Goal: Book appointment/travel/reservation

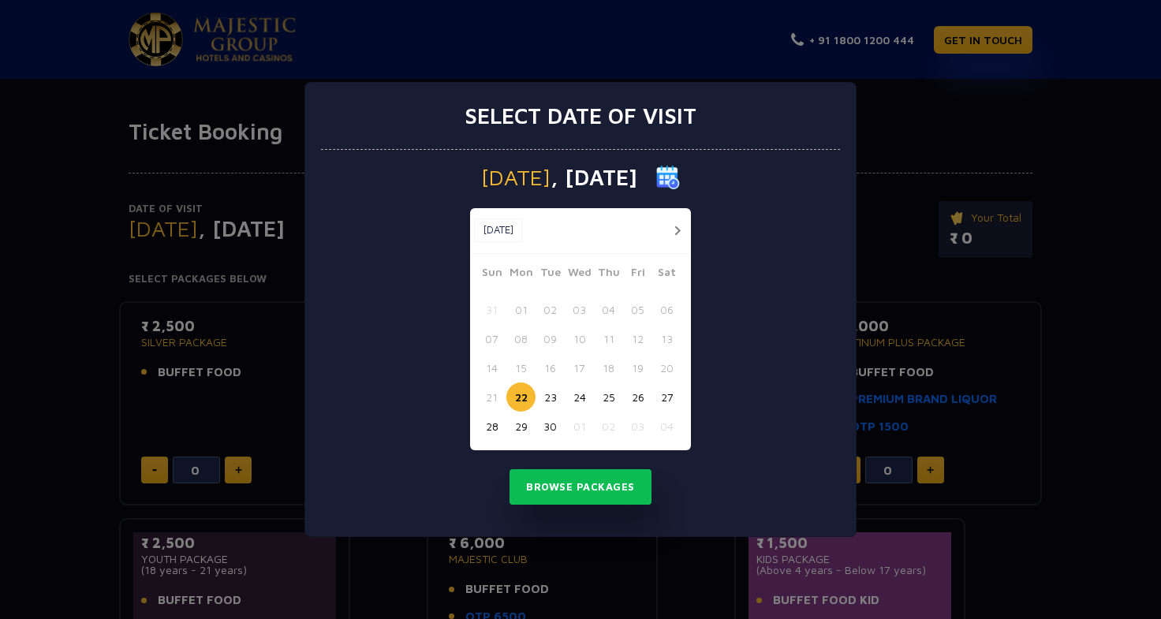
click at [645, 397] on button "26" at bounding box center [637, 396] width 29 height 29
click at [610, 483] on button "Browse Packages" at bounding box center [580, 487] width 142 height 36
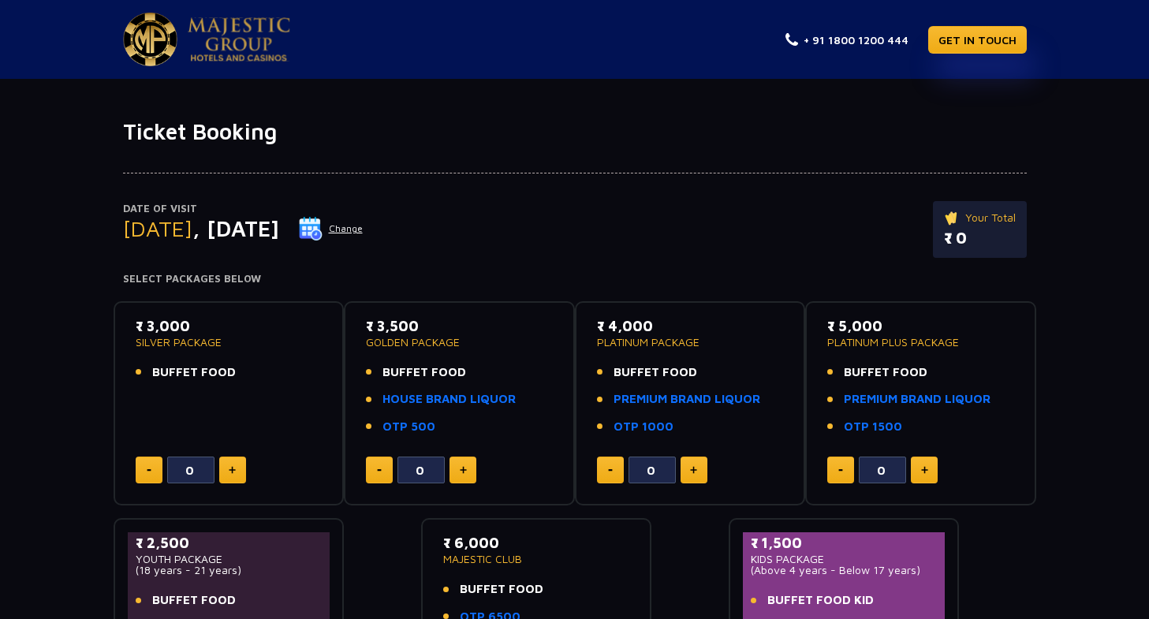
click at [364, 227] on button "Change" at bounding box center [330, 228] width 65 height 25
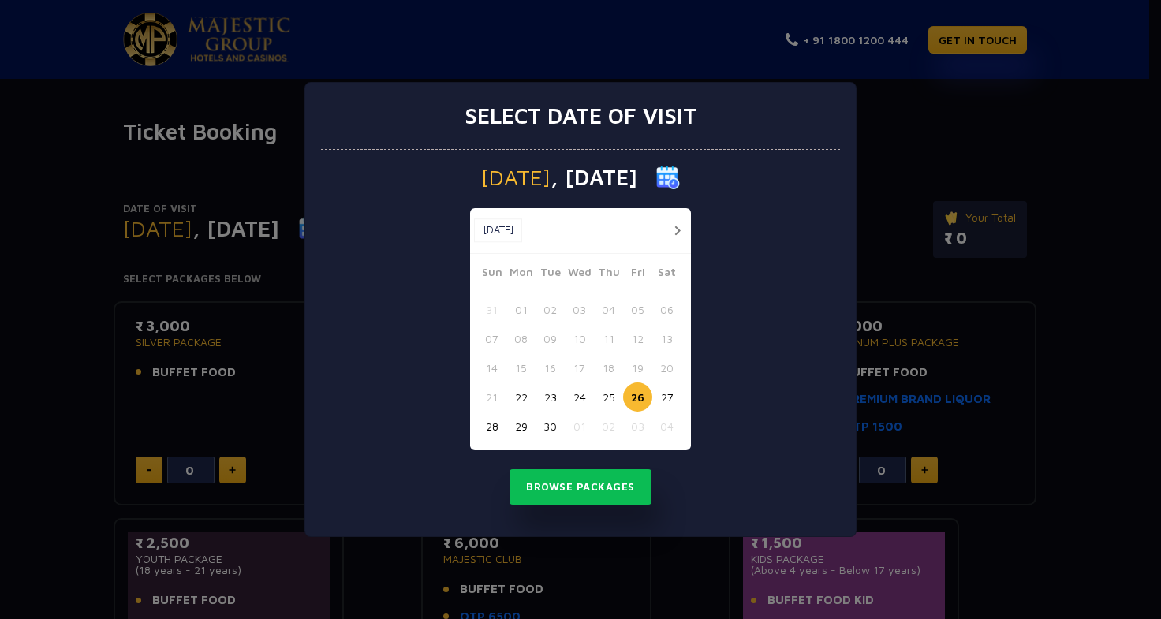
click at [606, 391] on button "25" at bounding box center [608, 396] width 29 height 29
click at [608, 487] on button "Browse Packages" at bounding box center [580, 487] width 142 height 36
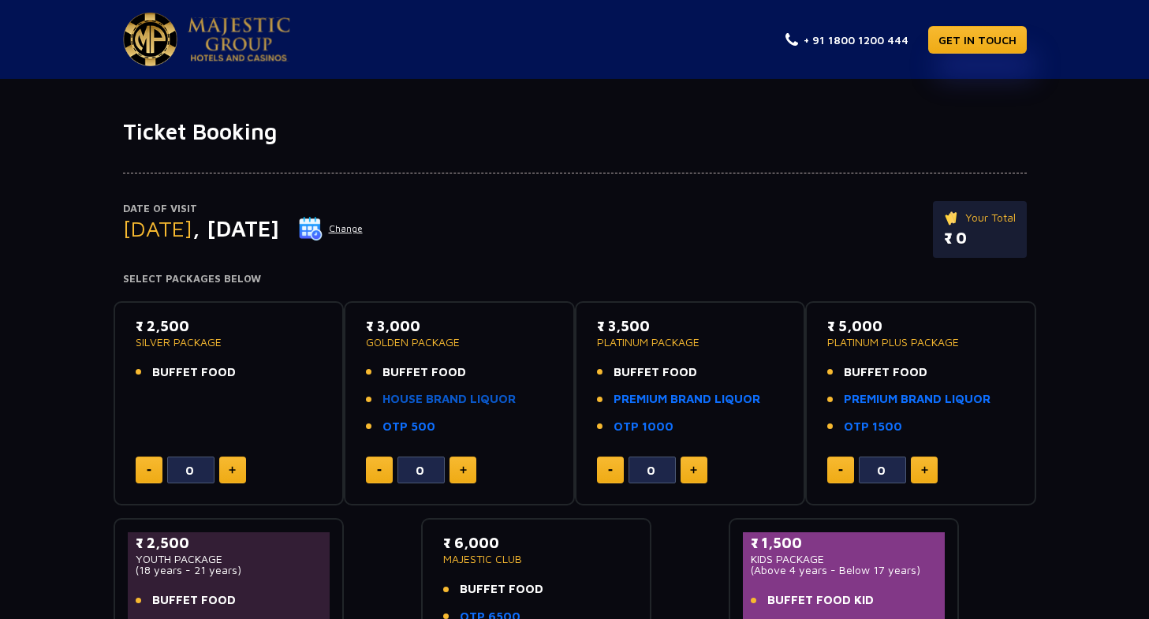
click at [442, 397] on link "HOUSE BRAND LIQUOR" at bounding box center [448, 399] width 133 height 18
click at [364, 226] on button "Change" at bounding box center [330, 228] width 65 height 25
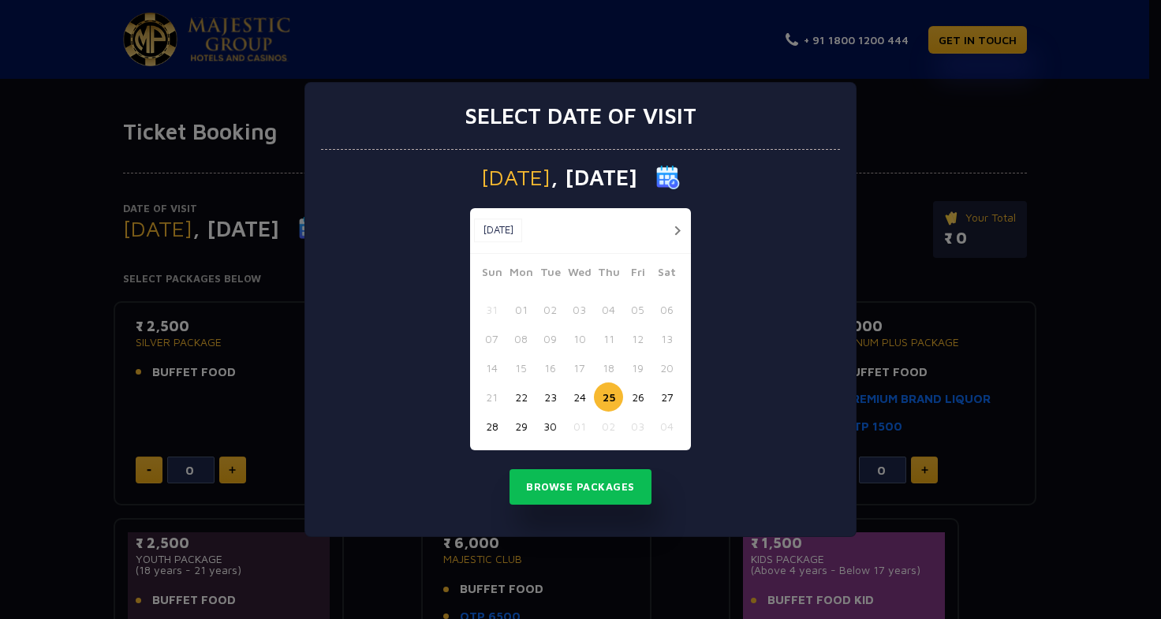
click at [546, 423] on button "30" at bounding box center [549, 426] width 29 height 29
click at [561, 492] on button "Browse Packages" at bounding box center [580, 487] width 142 height 36
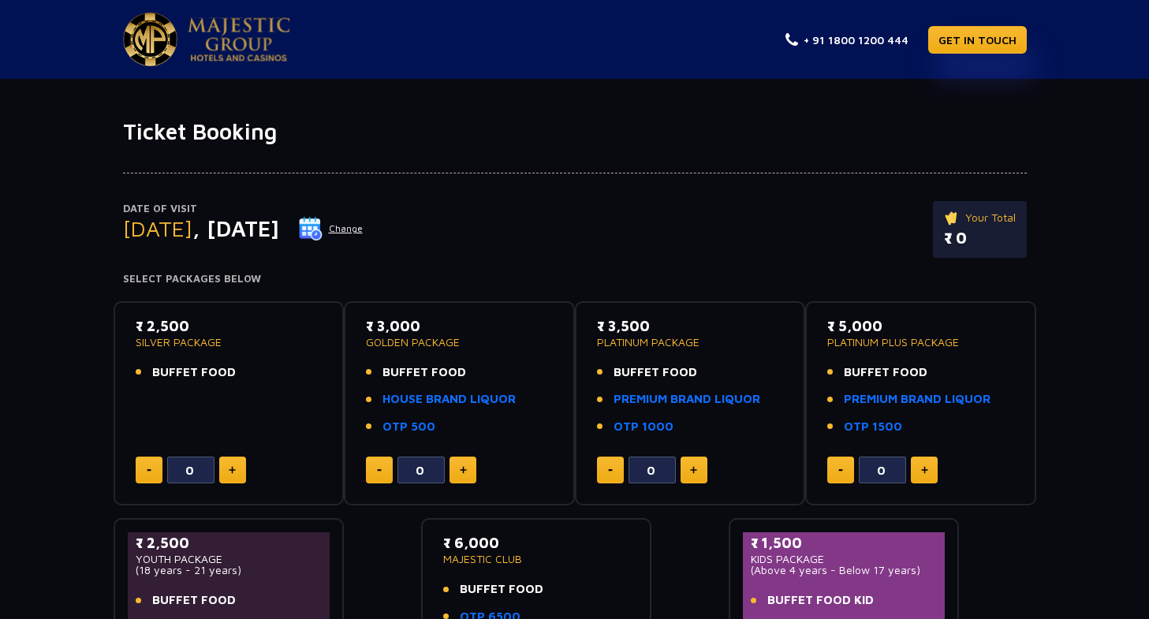
click at [364, 237] on button "Change" at bounding box center [330, 228] width 65 height 25
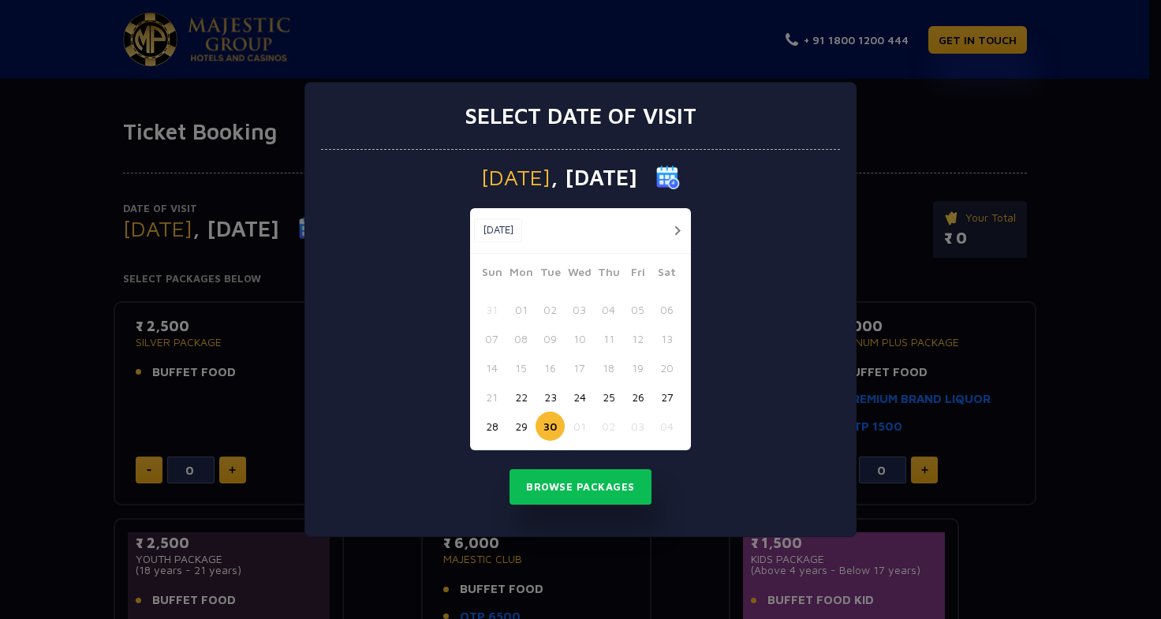
click at [665, 392] on button "27" at bounding box center [666, 396] width 29 height 29
click at [621, 487] on button "Browse Packages" at bounding box center [580, 487] width 142 height 36
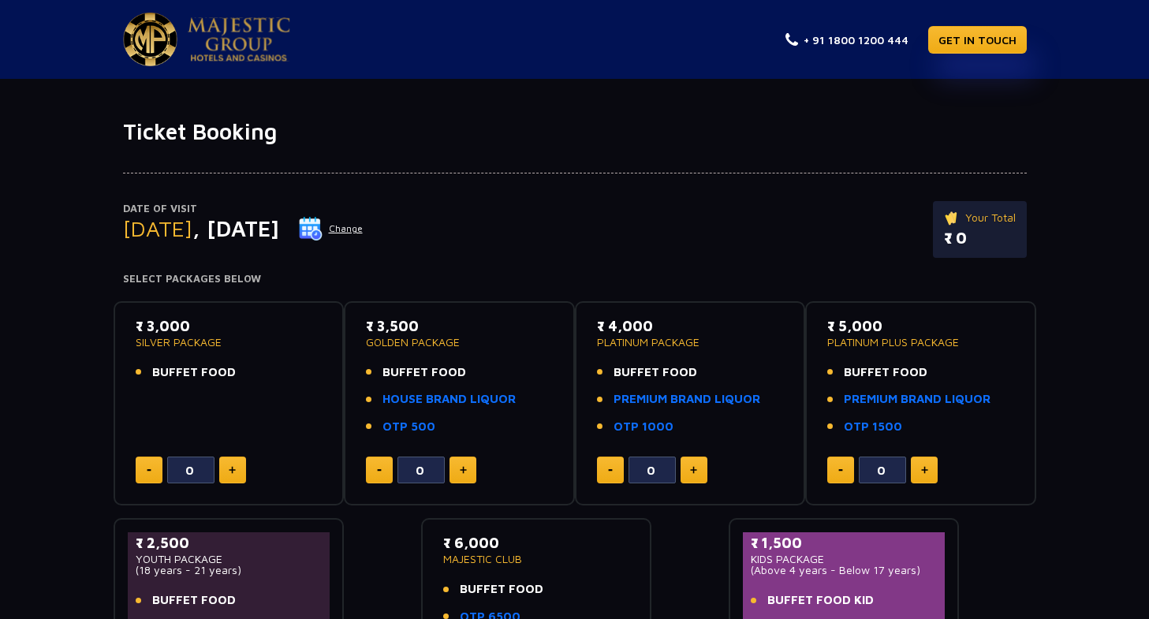
click at [364, 228] on button "Change" at bounding box center [330, 228] width 65 height 25
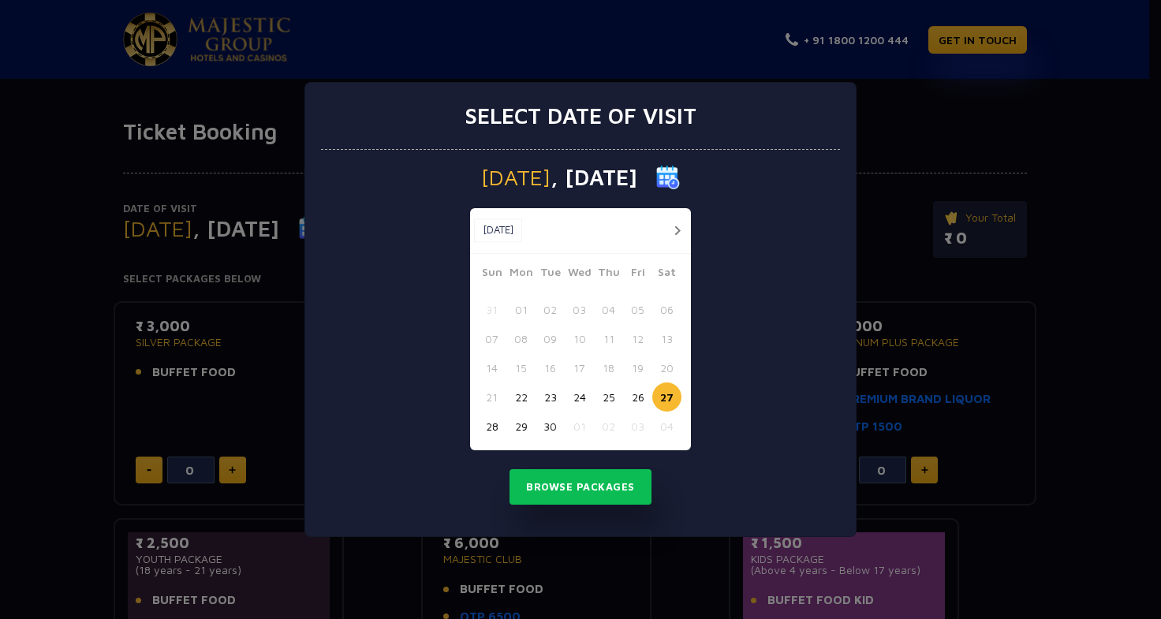
click at [634, 390] on button "26" at bounding box center [637, 396] width 29 height 29
click at [606, 487] on button "Browse Packages" at bounding box center [580, 487] width 142 height 36
